Goal: Find specific page/section: Find specific page/section

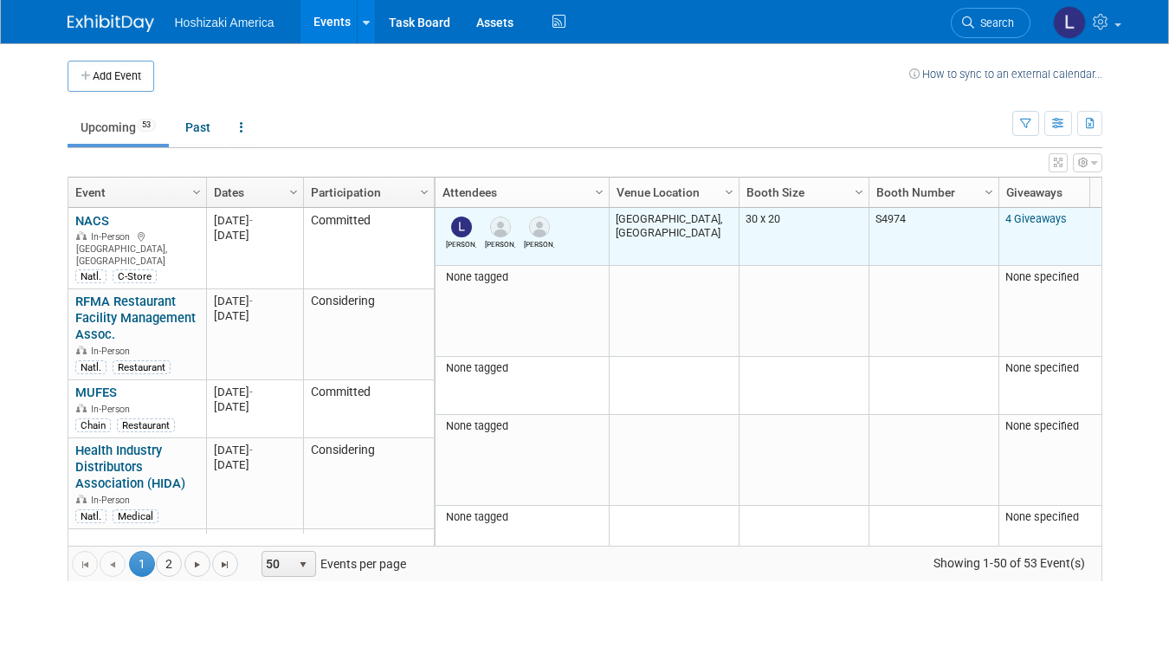
click at [573, 241] on td "Lori Kelly Ken" at bounding box center [522, 237] width 173 height 58
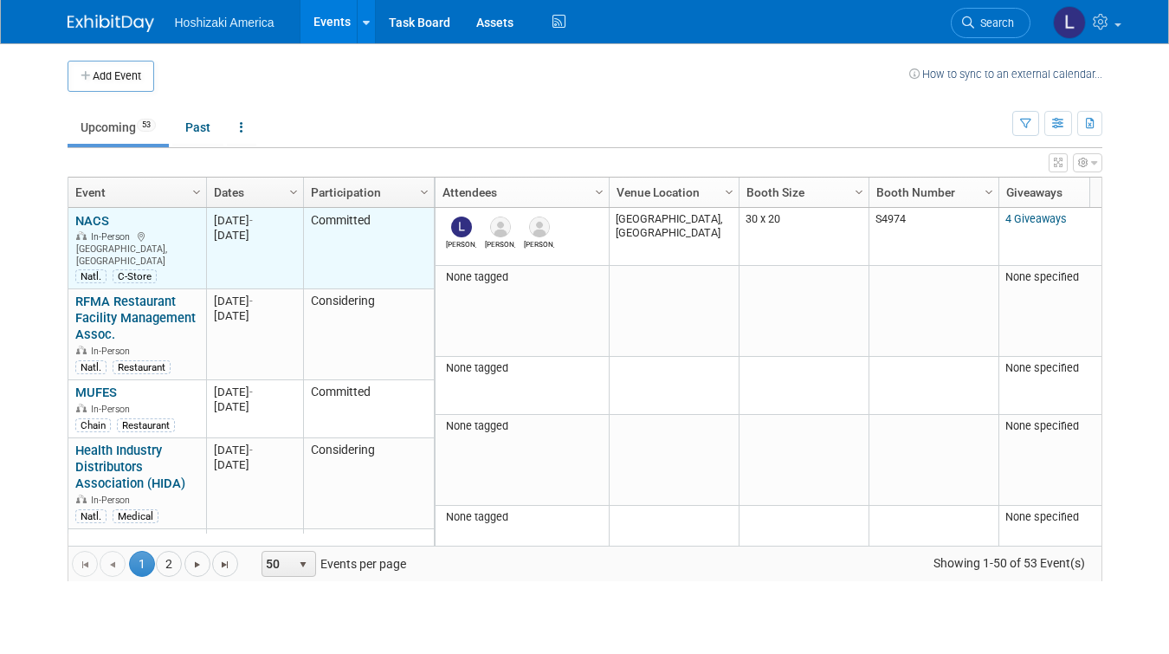
click at [94, 222] on link "NACS" at bounding box center [92, 221] width 34 height 16
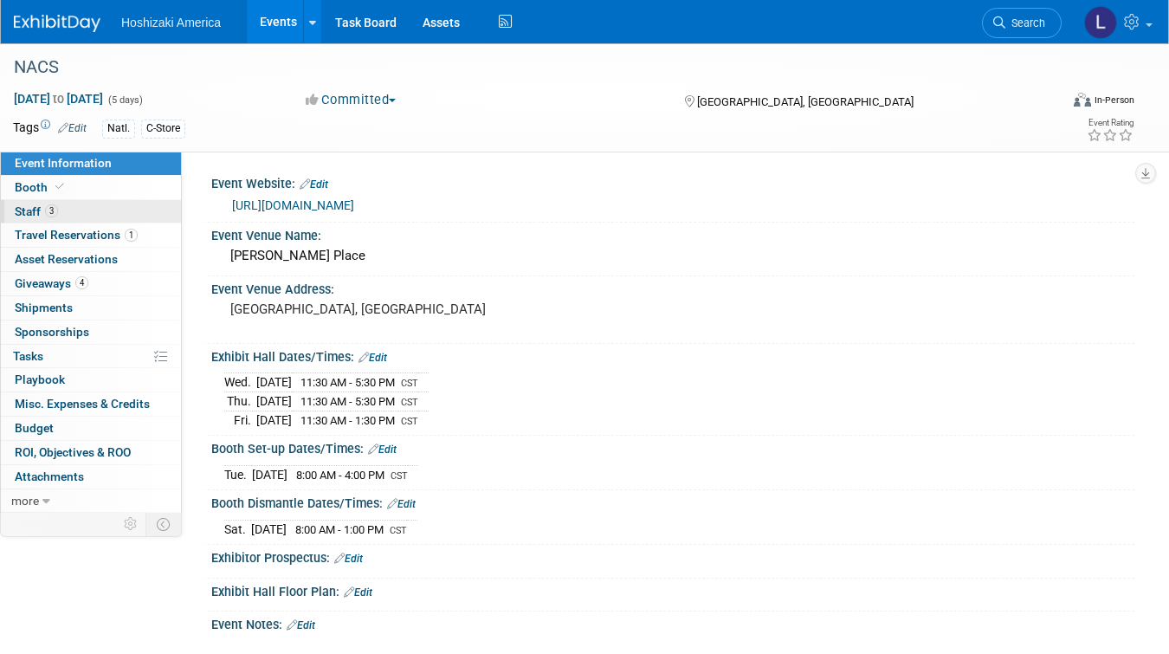
click at [25, 214] on span "Staff 3" at bounding box center [36, 211] width 43 height 14
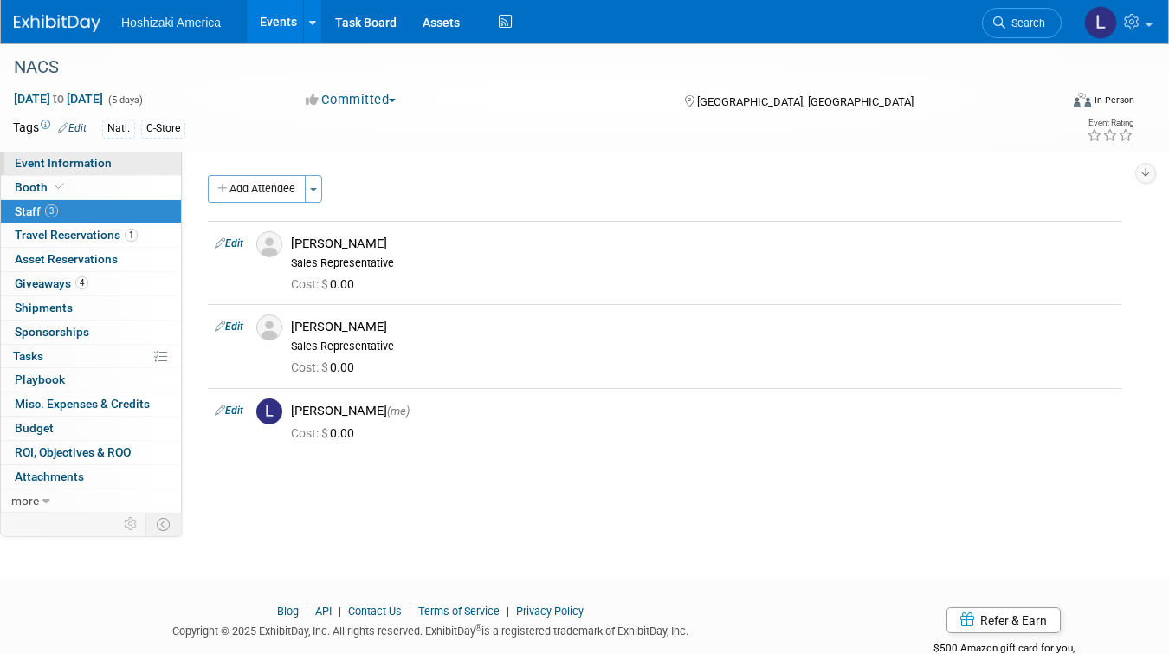
click at [30, 159] on span "Event Information" at bounding box center [63, 163] width 97 height 14
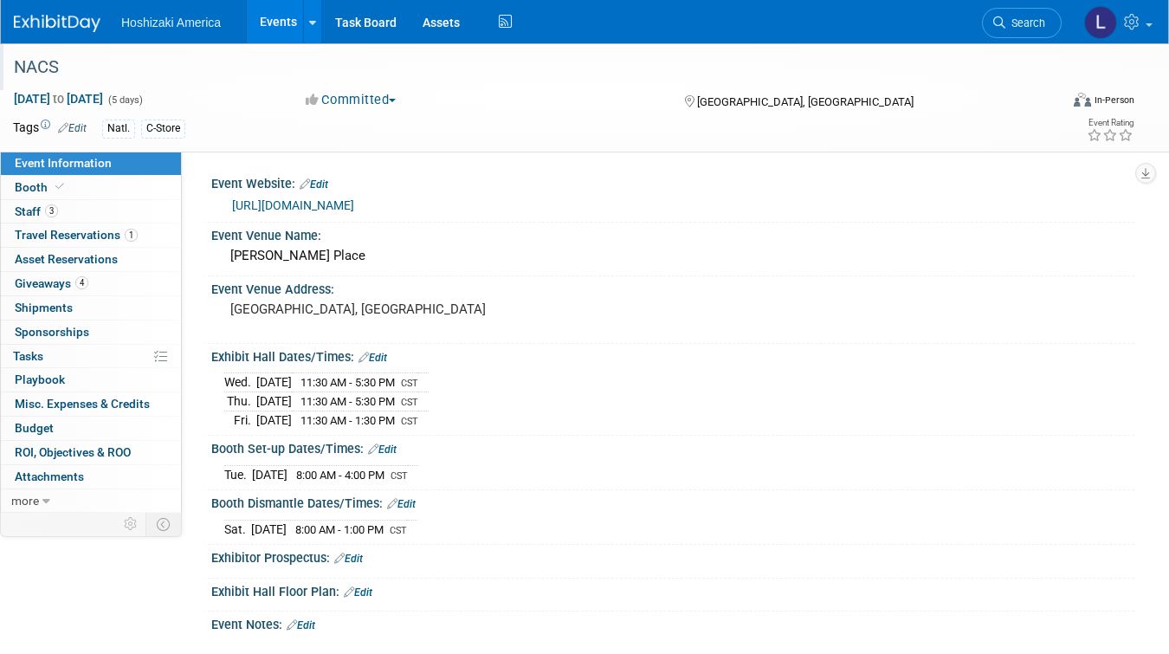
click at [29, 69] on div "NACS" at bounding box center [524, 67] width 1032 height 31
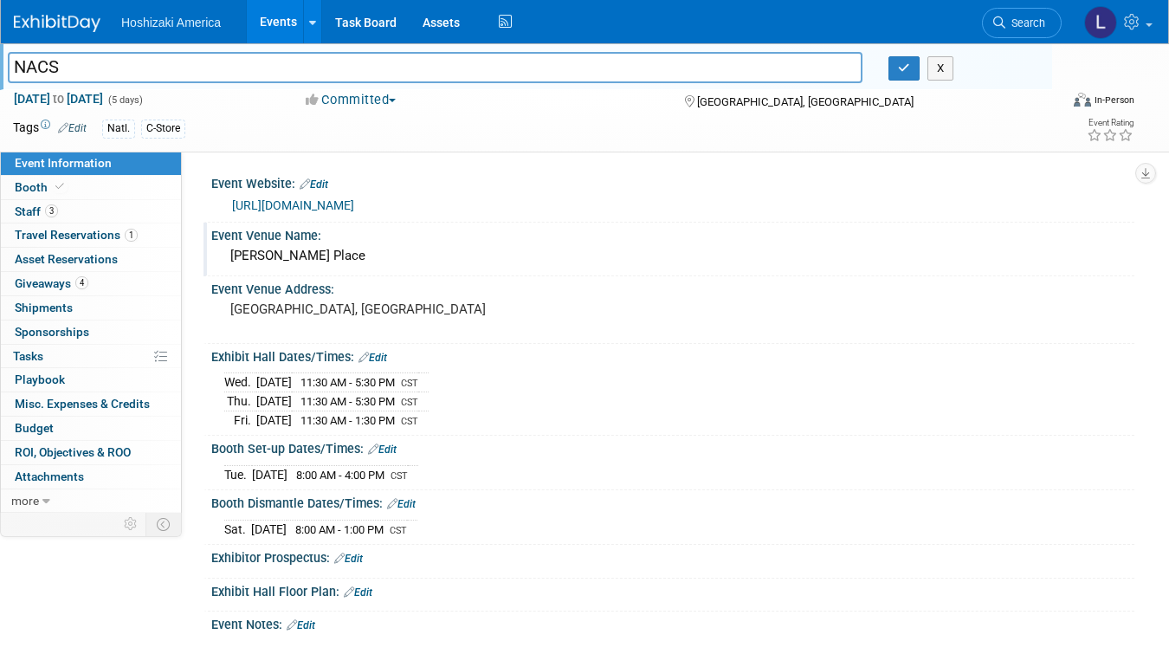
click at [796, 266] on div "McCormick Place" at bounding box center [672, 256] width 897 height 27
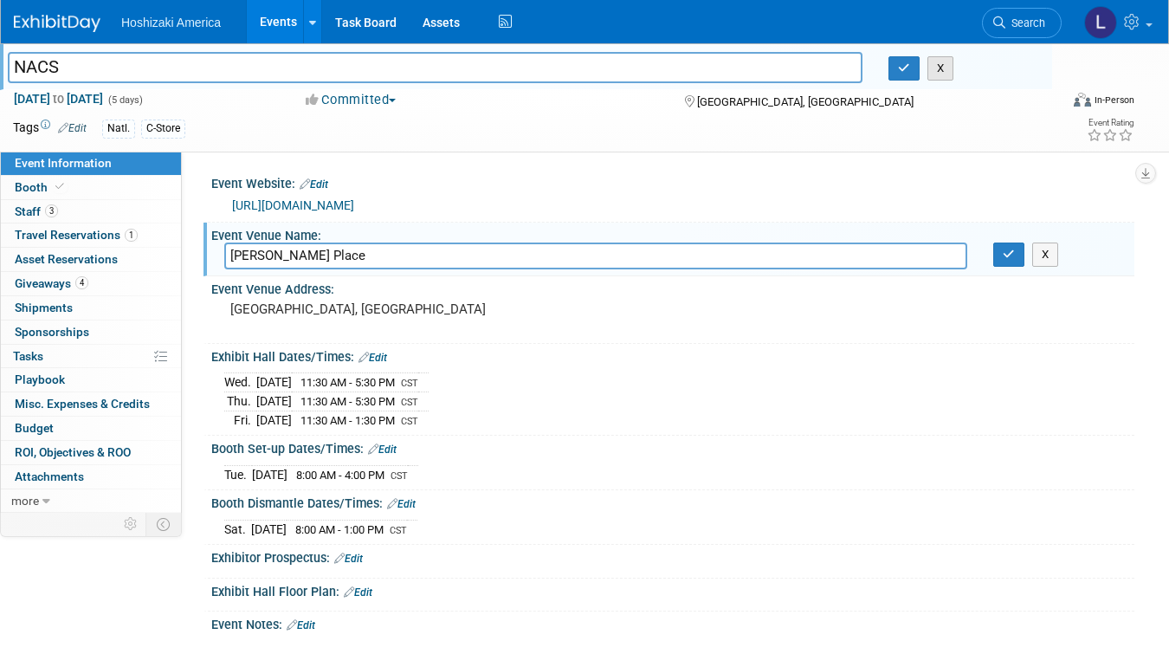
click at [942, 69] on button "X" at bounding box center [941, 68] width 27 height 24
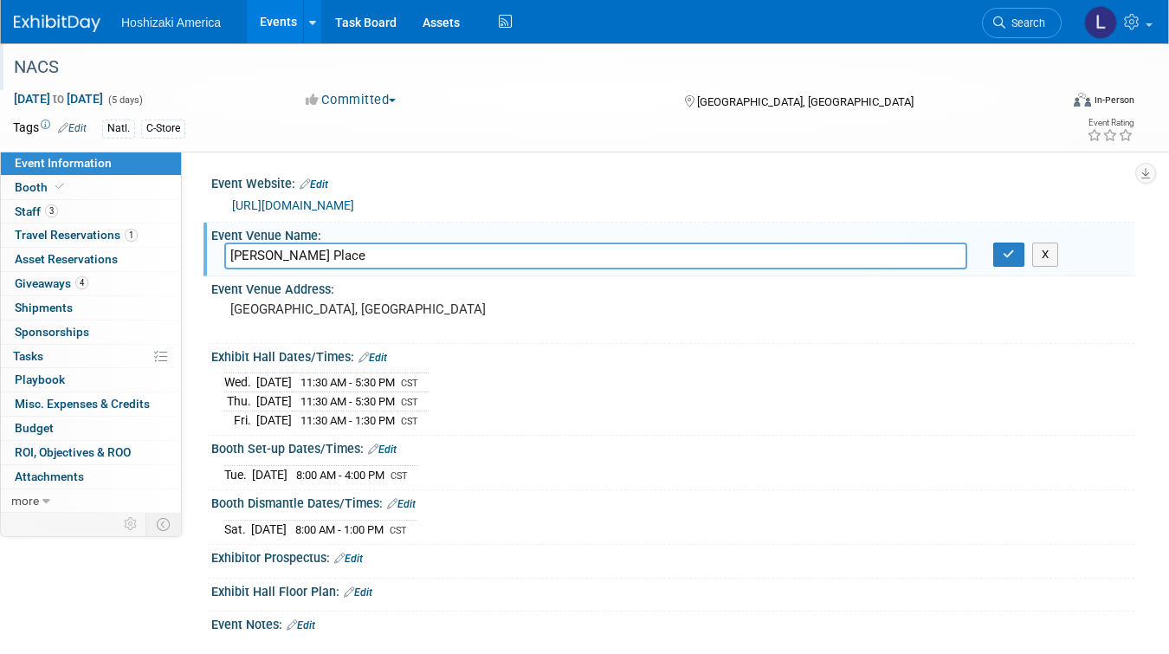
click at [69, 26] on img at bounding box center [57, 23] width 87 height 17
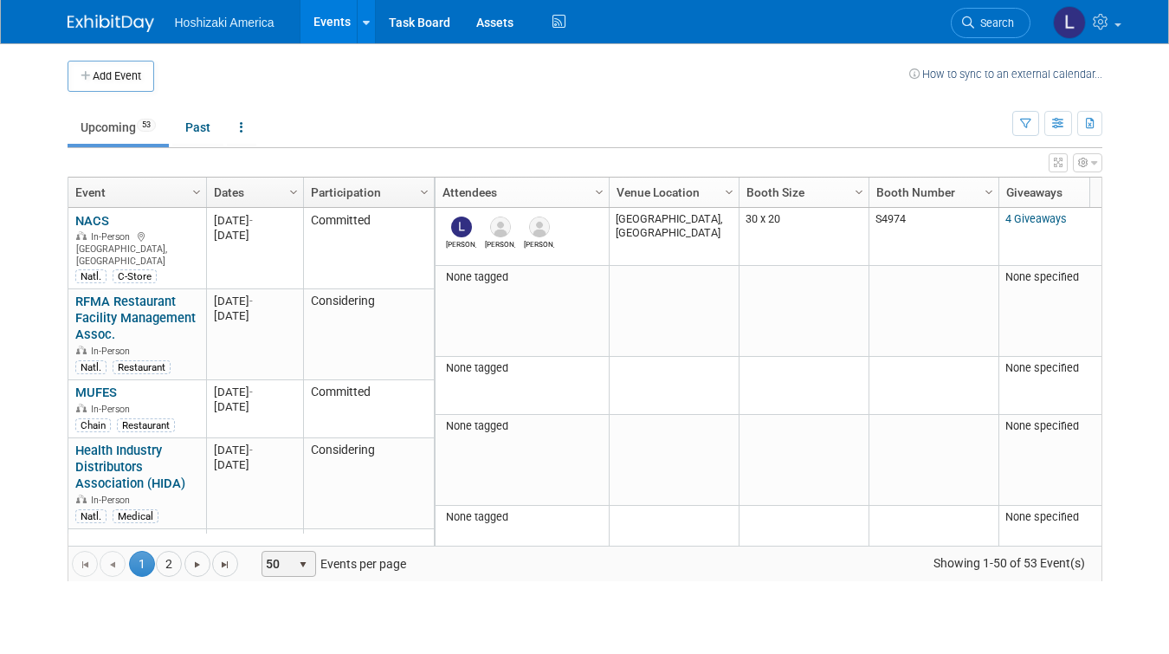
click at [282, 559] on span "50" at bounding box center [276, 564] width 29 height 24
click at [282, 538] on li "100" at bounding box center [287, 534] width 49 height 23
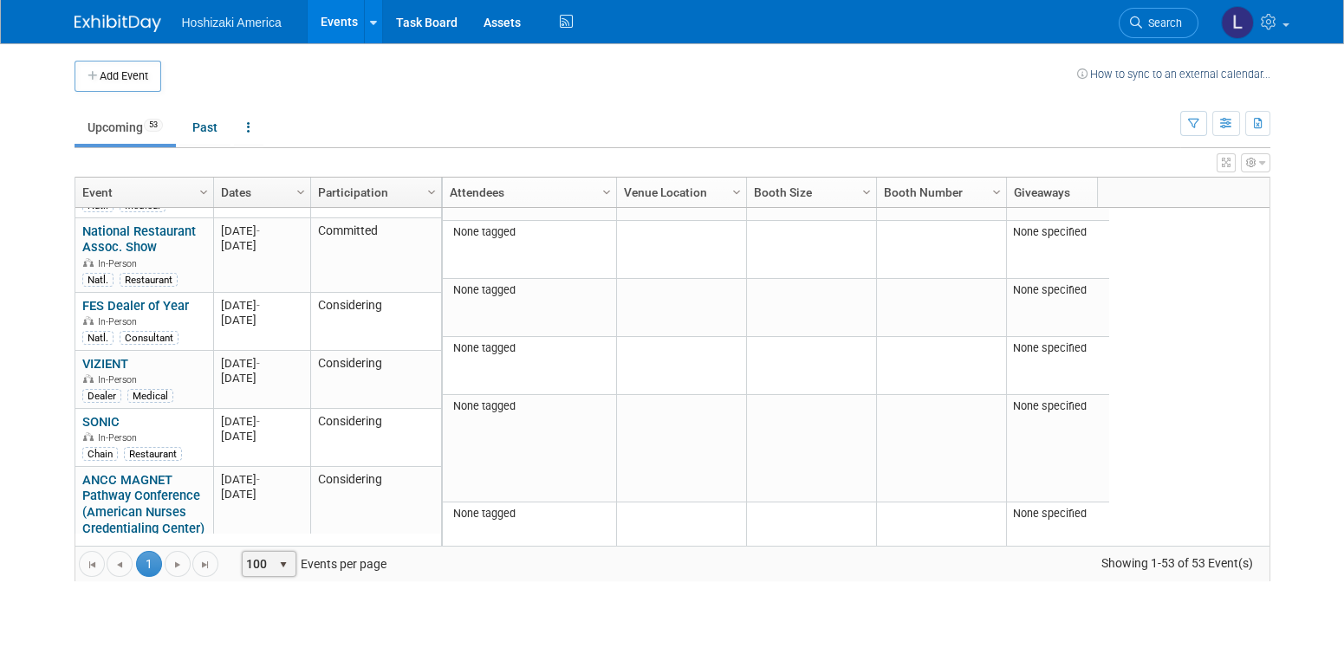
scroll to position [1606, 0]
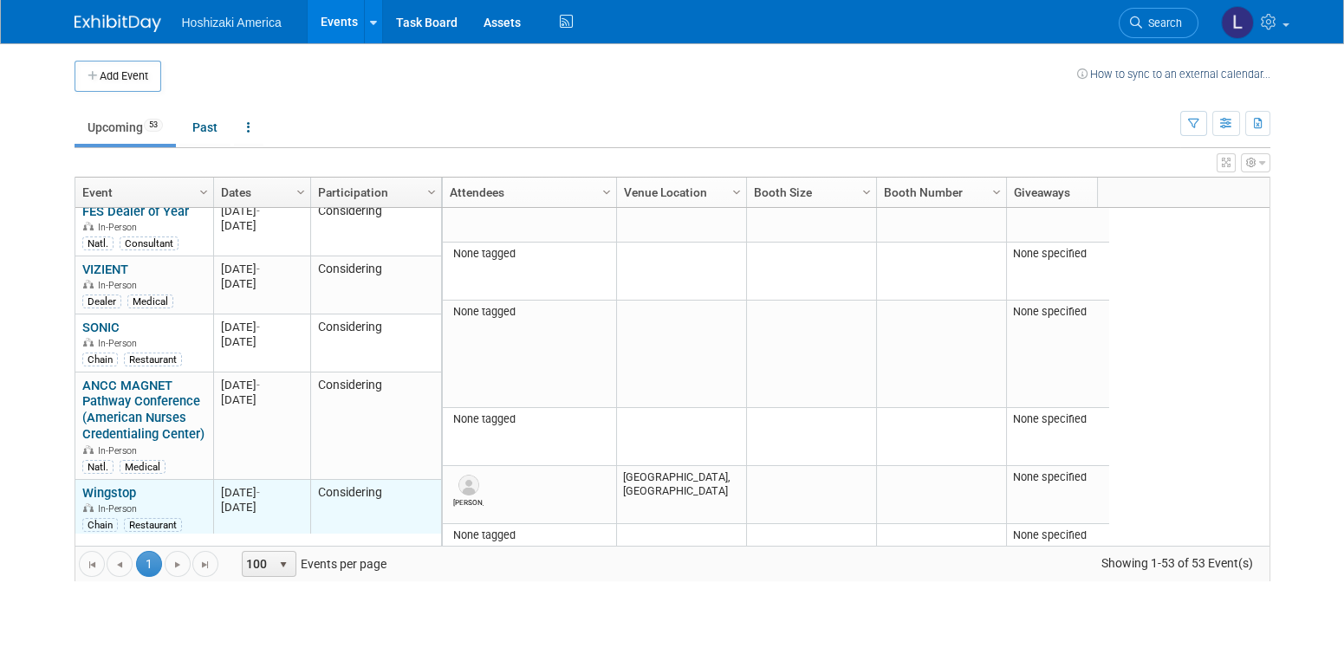
drag, startPoint x: 262, startPoint y: 419, endPoint x: 100, endPoint y: 418, distance: 162.9
click at [100, 480] on tr "Wingstop Wingstop In-Person Chain Restaurant 20260601 [DATE] - [DATE] Consideri…" at bounding box center [258, 509] width 366 height 58
click at [256, 485] on div "[DATE] -" at bounding box center [261, 492] width 81 height 15
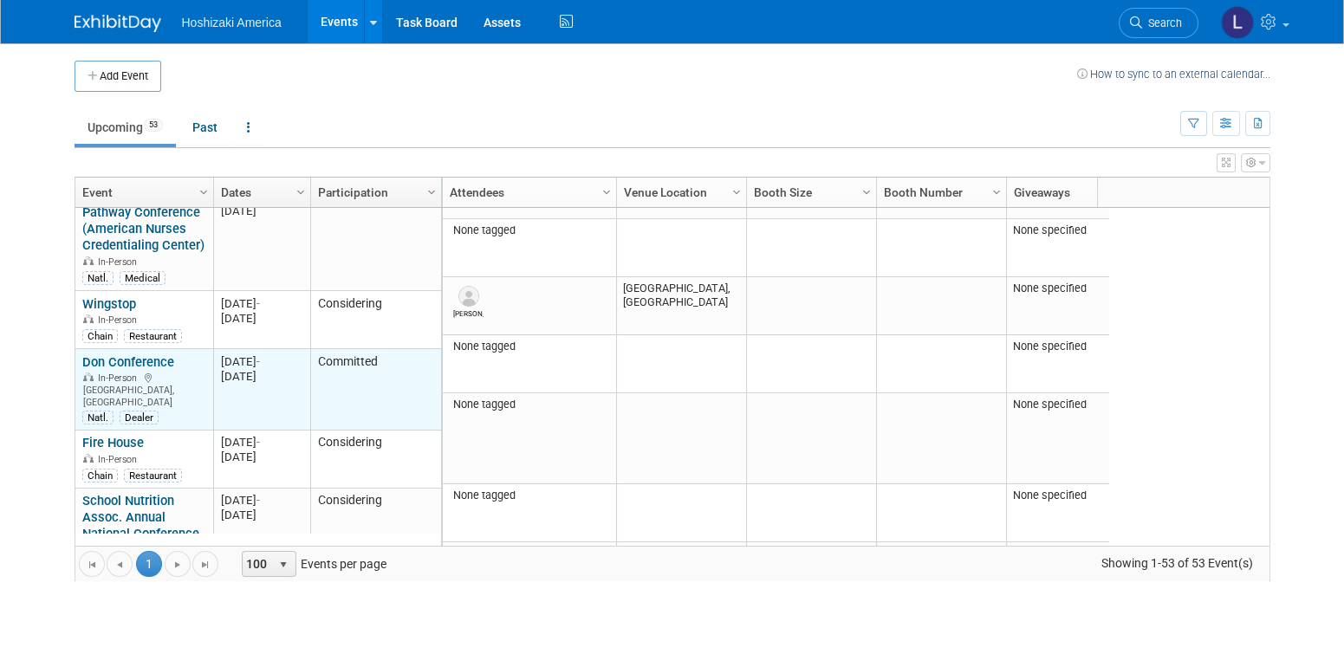
scroll to position [0, 0]
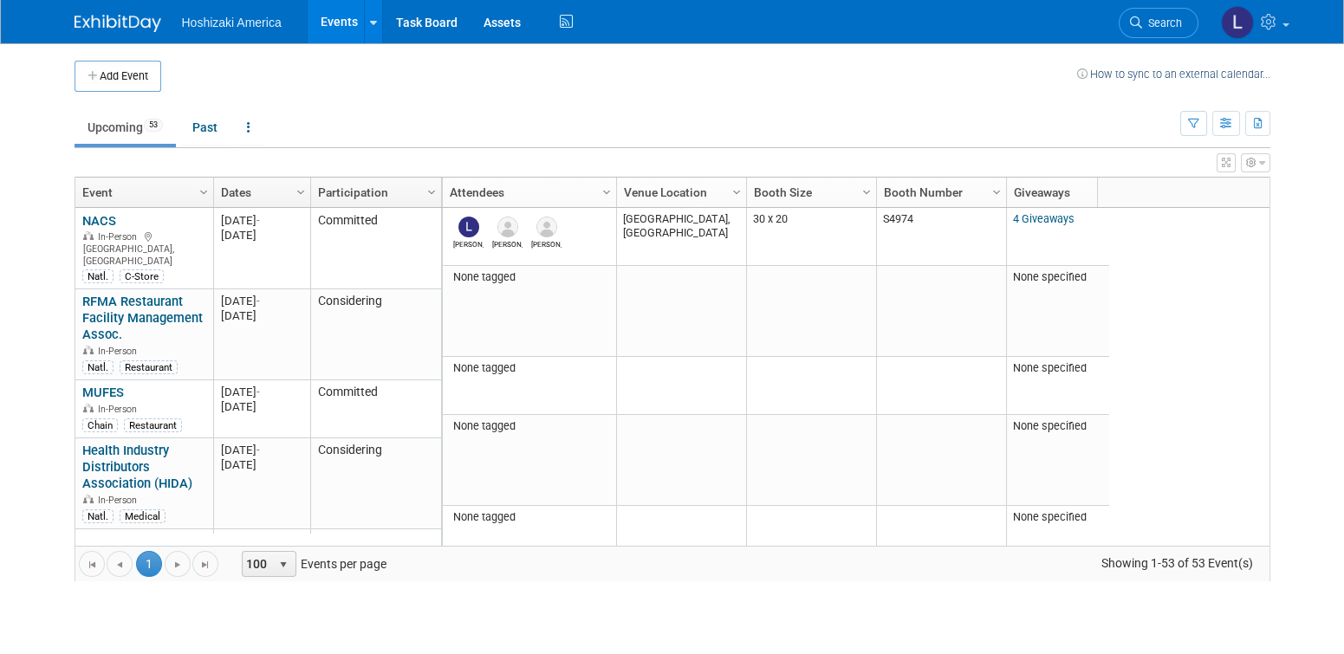
click at [392, 105] on td "Upcoming 53 Past All Events 53 Past and Upcoming Grouped Annually Events groupe…" at bounding box center [627, 120] width 1105 height 56
